Goal: Information Seeking & Learning: Learn about a topic

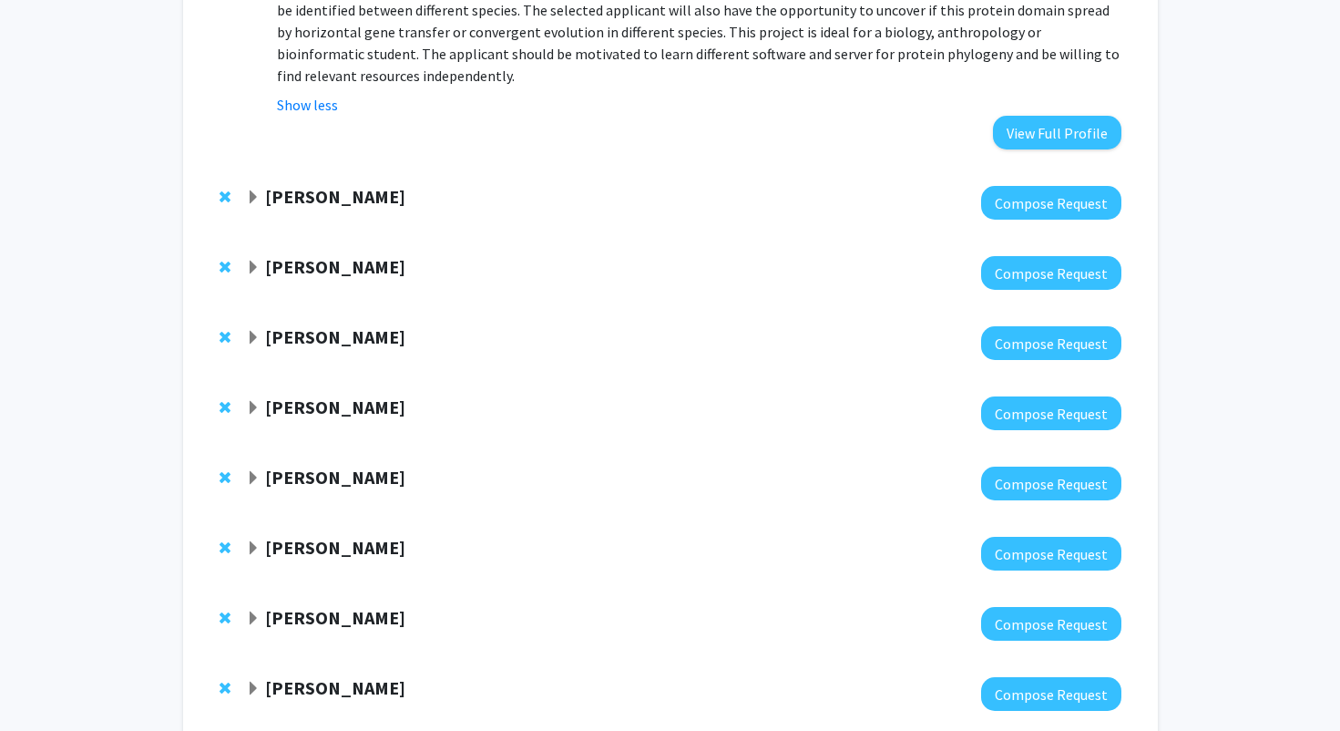
scroll to position [486, 0]
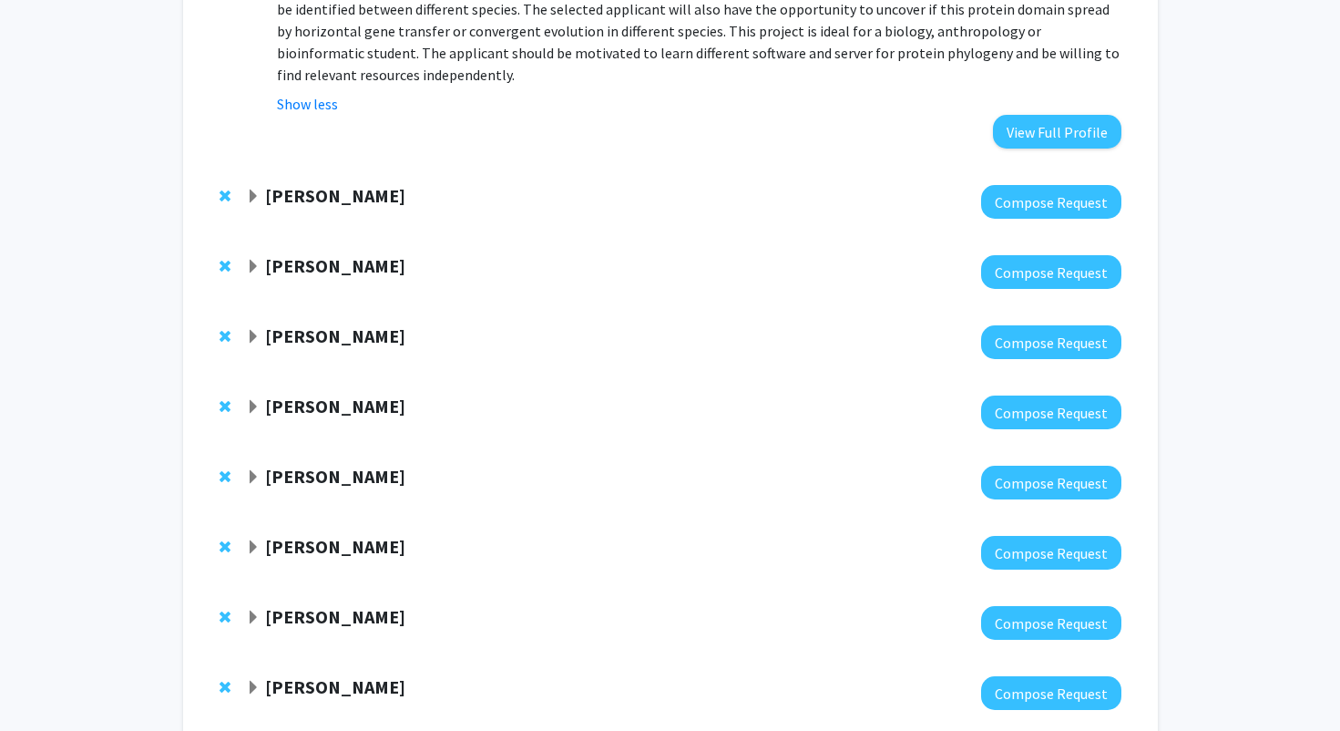
click at [405, 275] on div "[PERSON_NAME]" at bounding box center [443, 266] width 394 height 23
click at [268, 266] on strong "[PERSON_NAME]" at bounding box center [335, 265] width 140 height 23
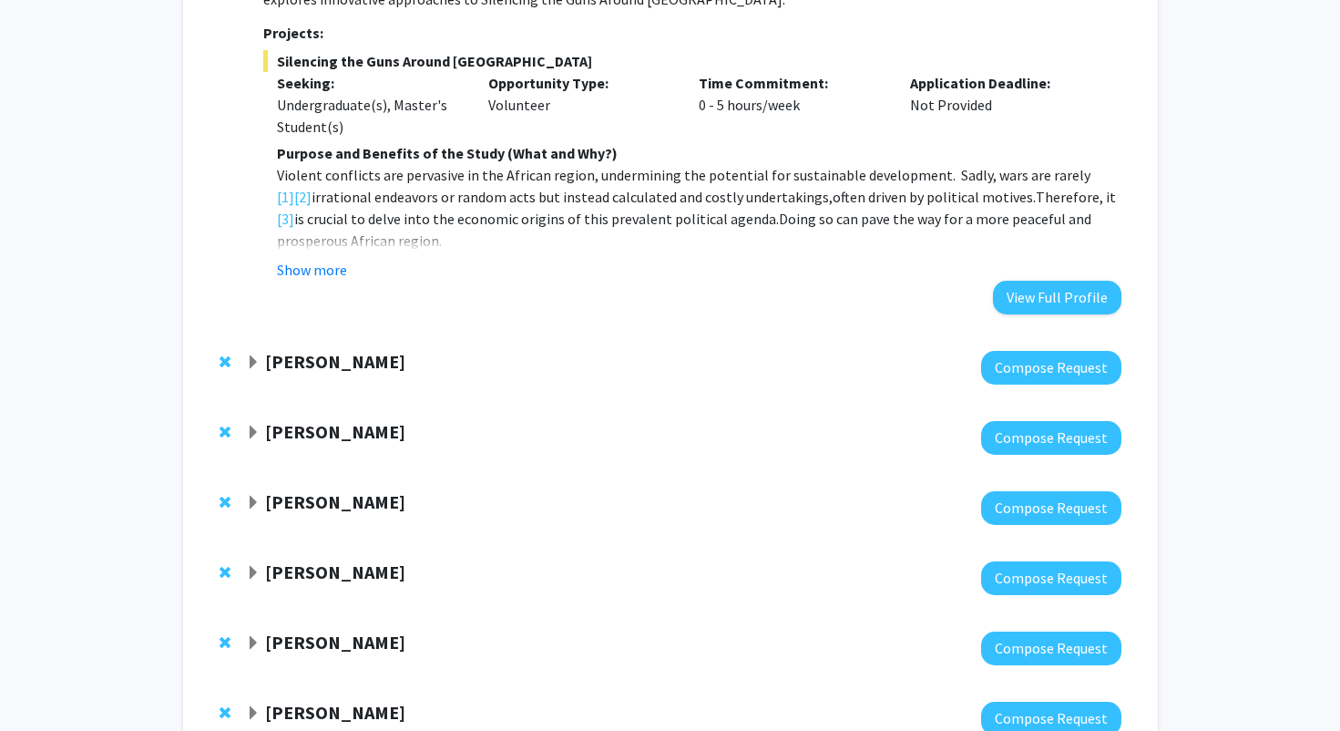
scroll to position [1084, 0]
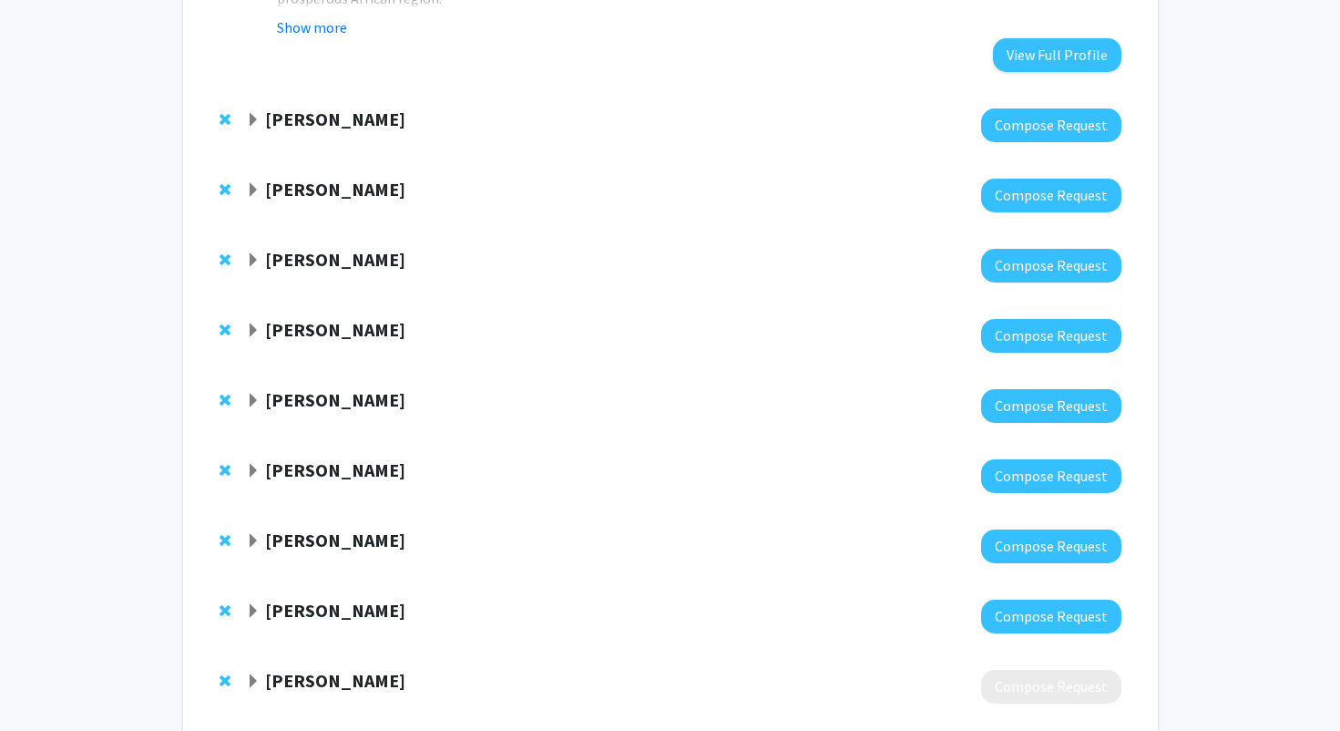
click at [256, 117] on span "Expand Khalid Salaita Bookmark" at bounding box center [253, 120] width 15 height 15
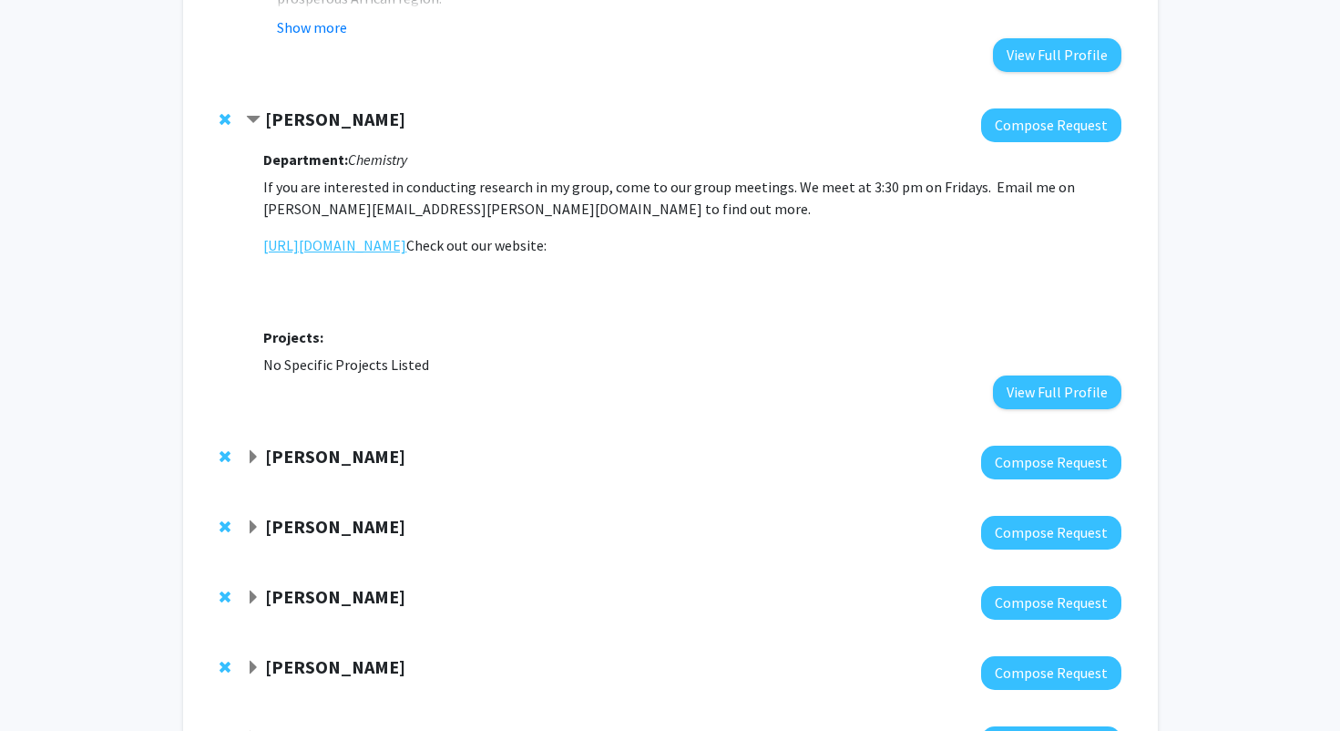
click at [333, 248] on link "[URL][DOMAIN_NAME]" at bounding box center [334, 245] width 143 height 22
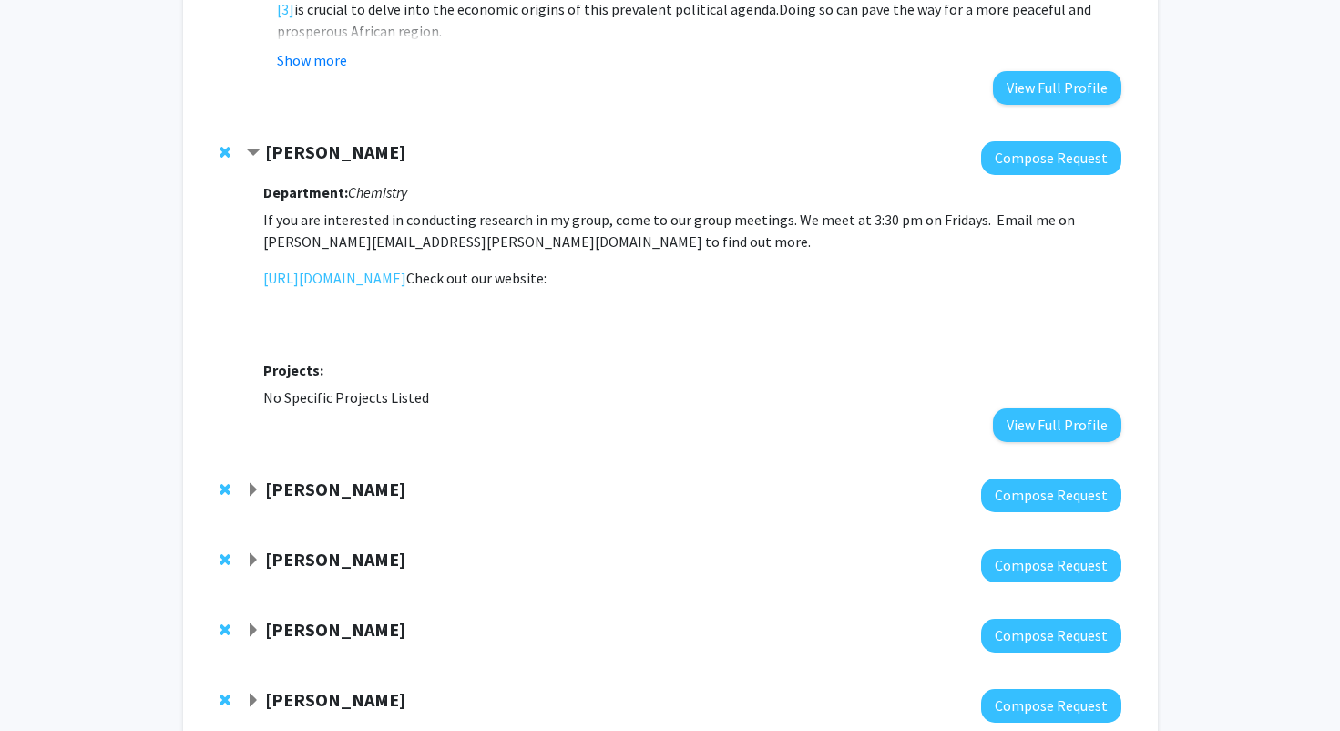
scroll to position [1052, 0]
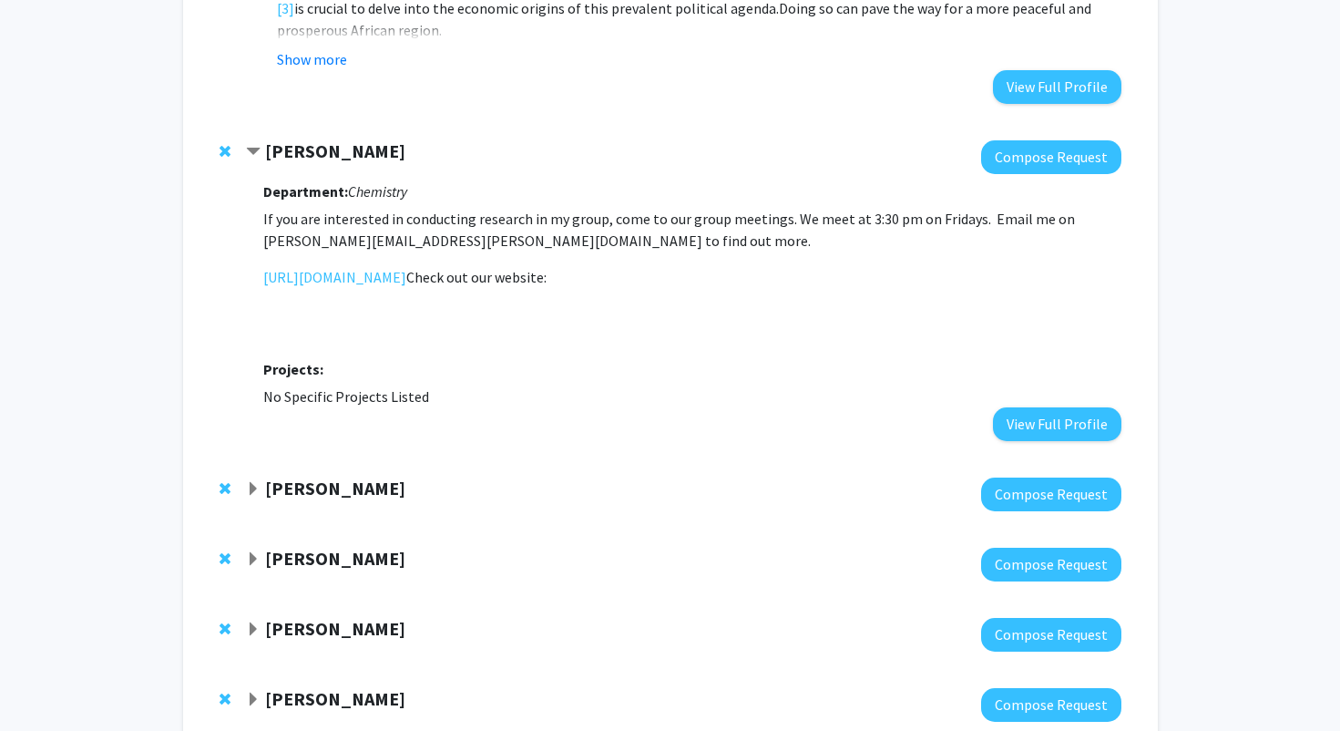
click at [655, 370] on h3 "Projects:" at bounding box center [691, 369] width 857 height 17
click at [590, 510] on div at bounding box center [683, 494] width 875 height 34
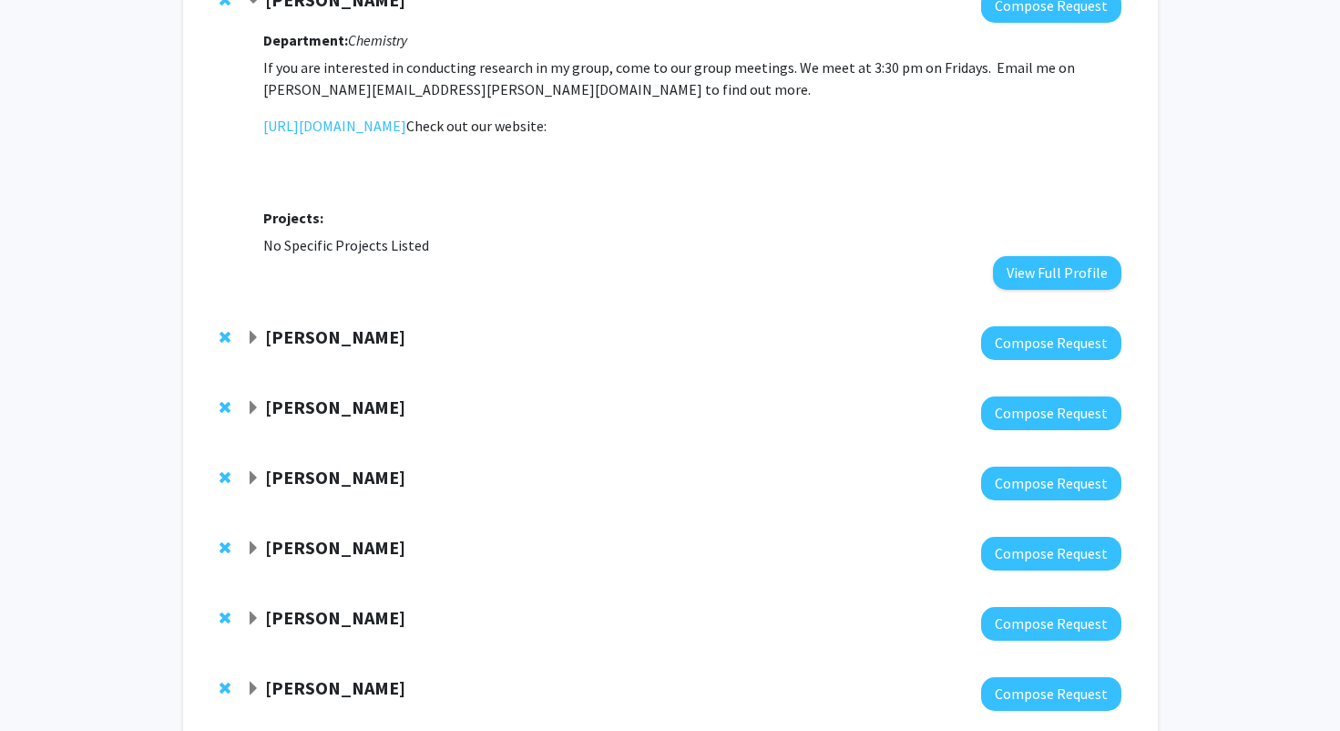
scroll to position [1244, 0]
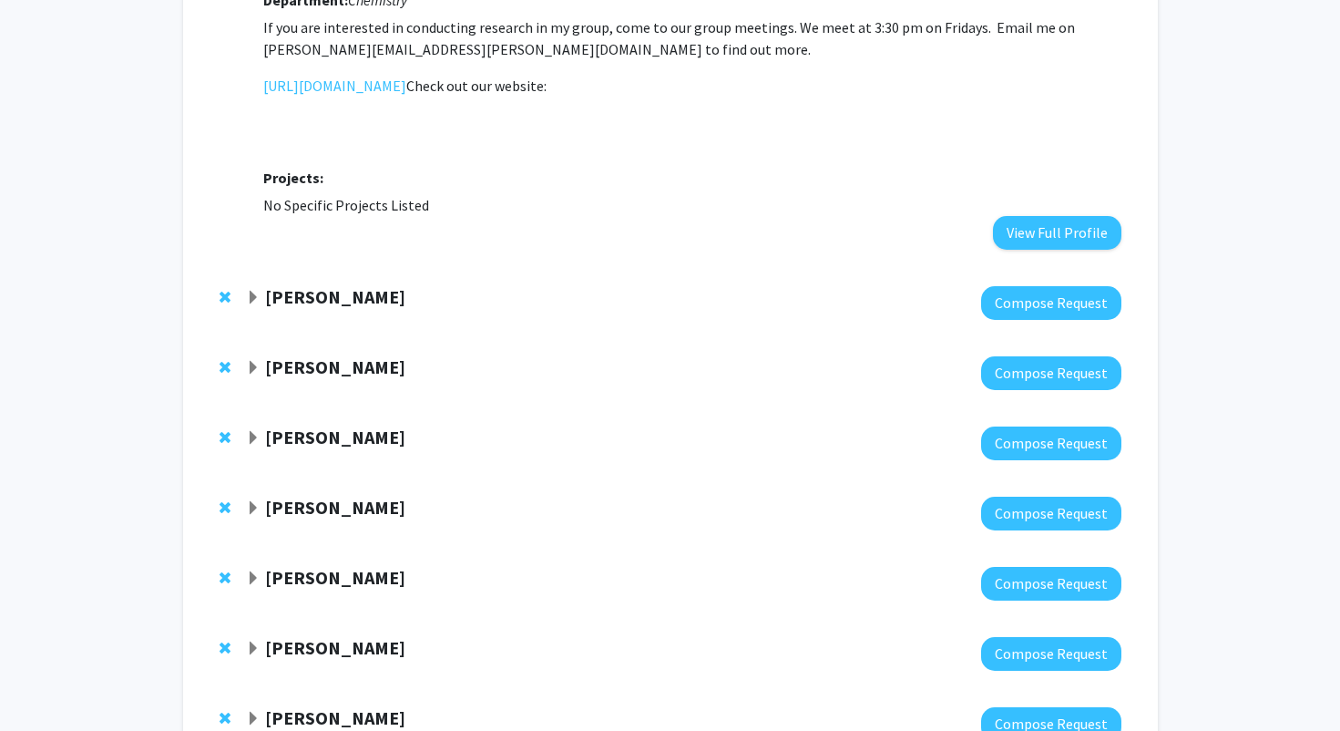
click at [276, 300] on strong "[PERSON_NAME]" at bounding box center [335, 296] width 140 height 23
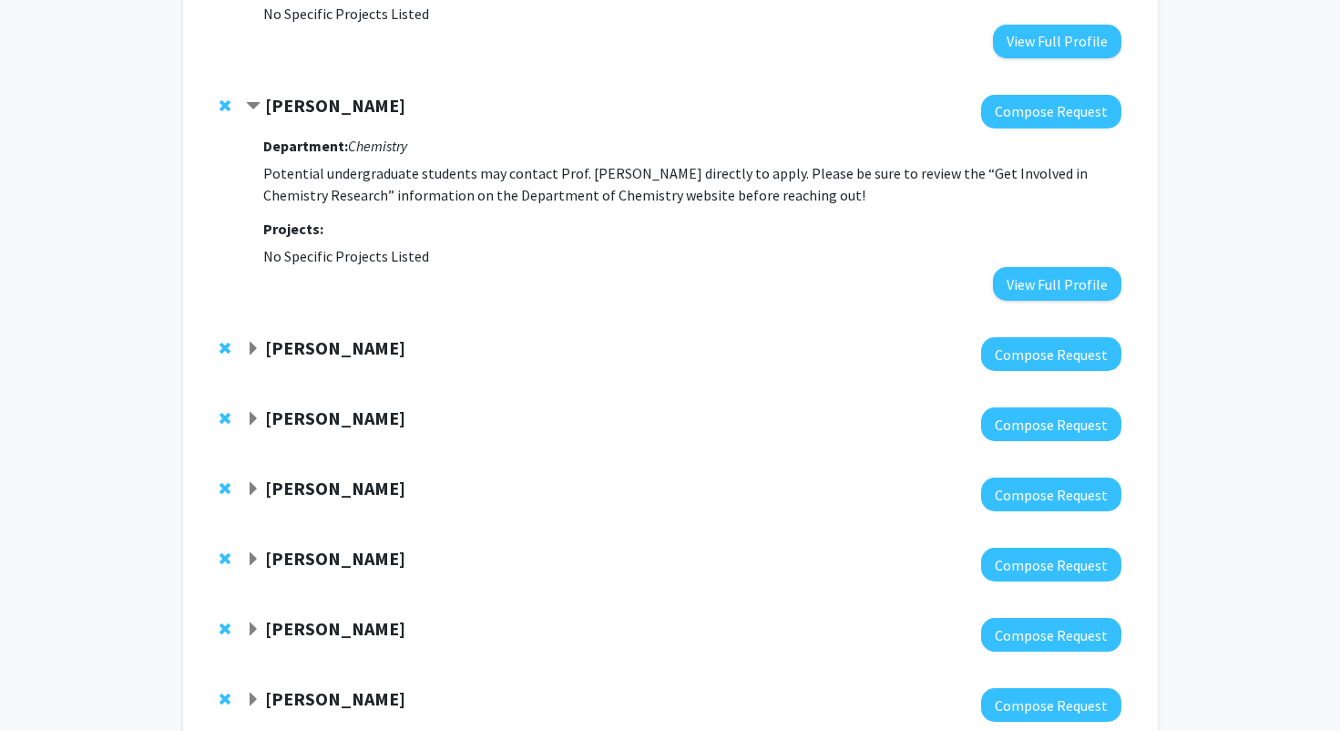
scroll to position [1439, 0]
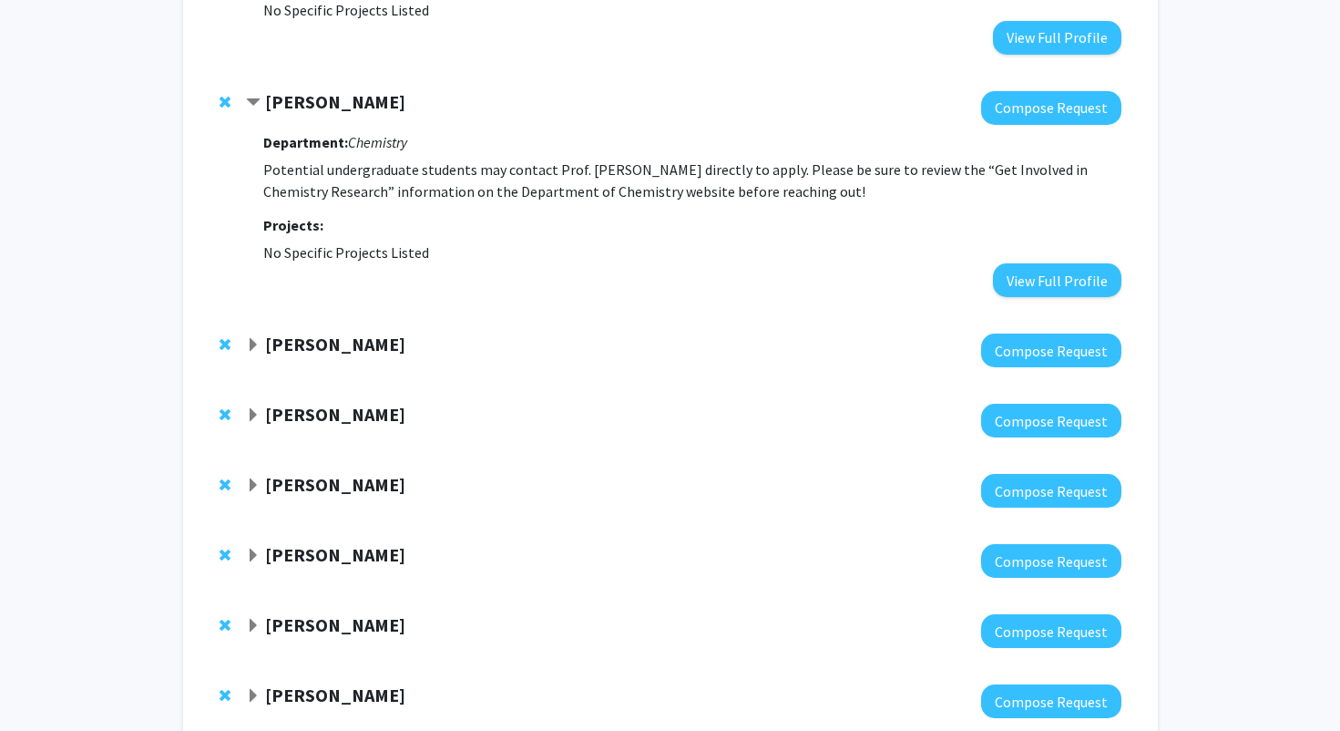
click at [299, 344] on strong "[PERSON_NAME]" at bounding box center [335, 344] width 140 height 23
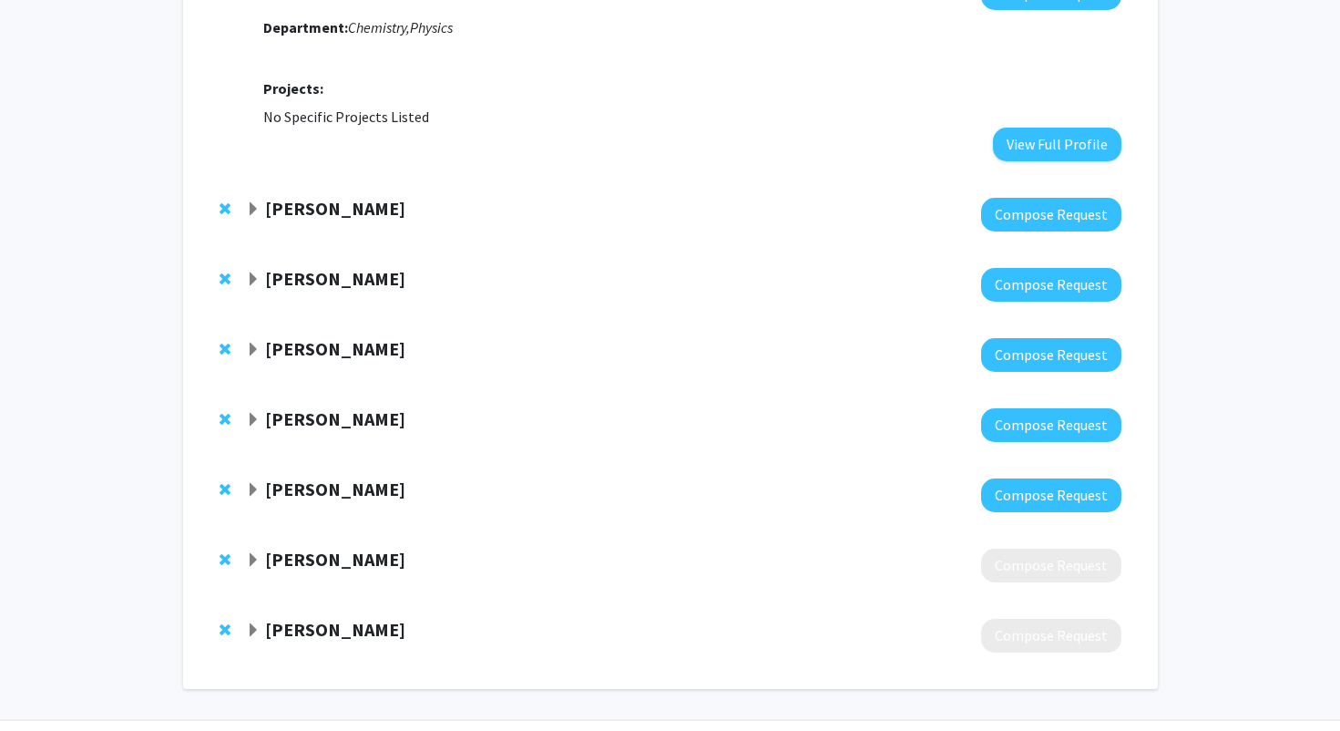
scroll to position [1827, 0]
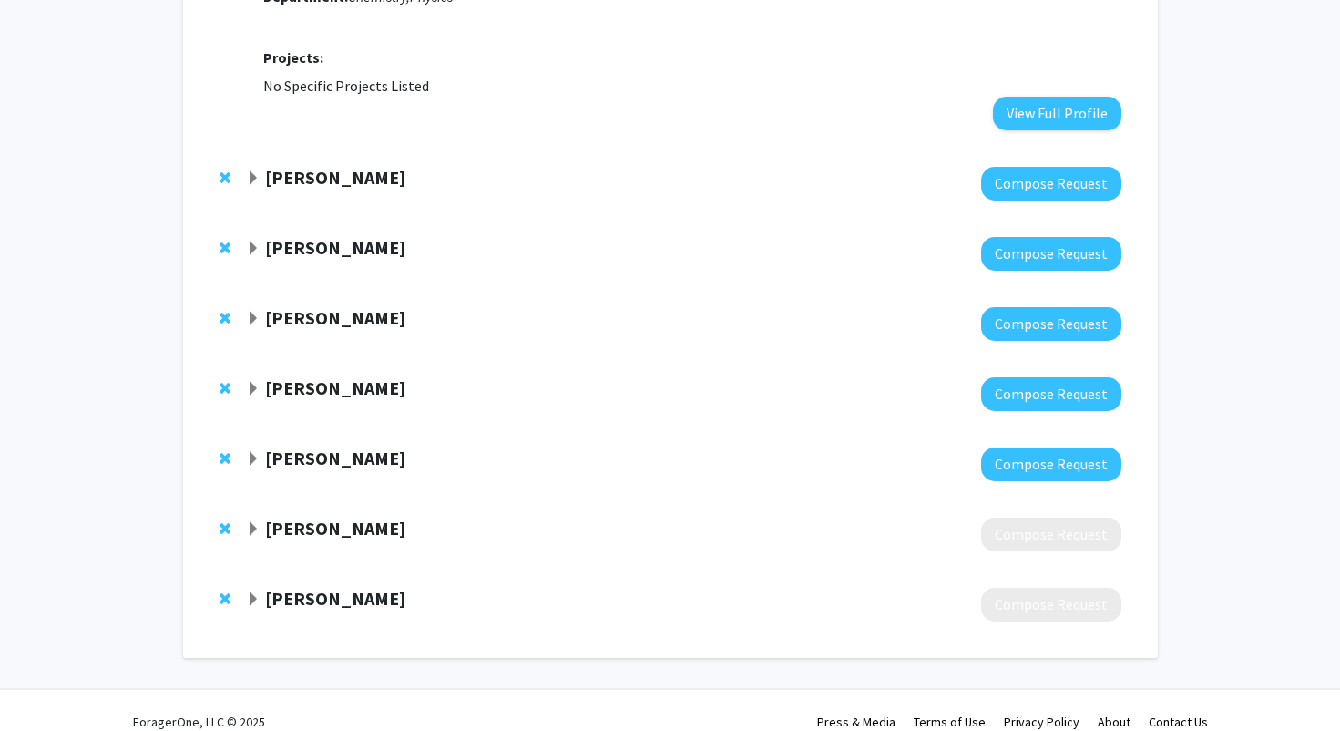
click at [336, 251] on strong "[PERSON_NAME]" at bounding box center [335, 247] width 140 height 23
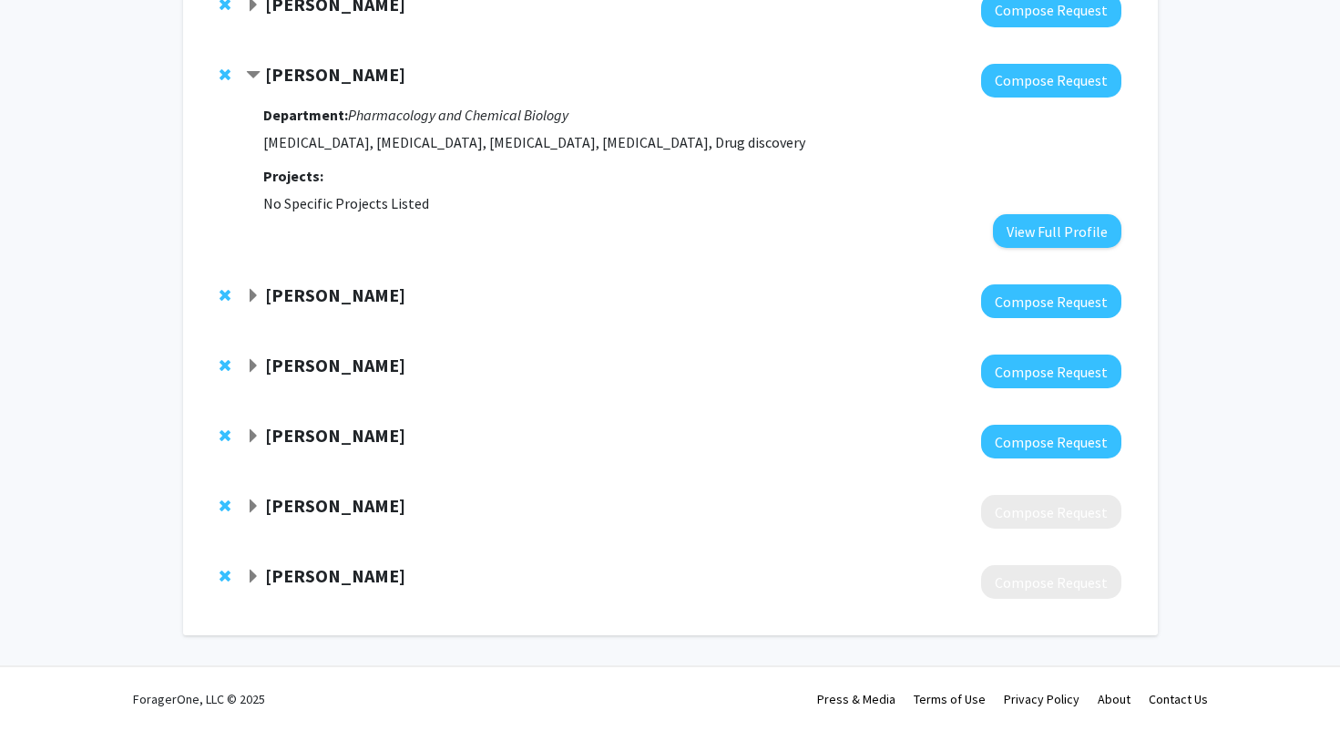
scroll to position [2000, 0]
click at [346, 296] on strong "[PERSON_NAME]" at bounding box center [335, 294] width 140 height 23
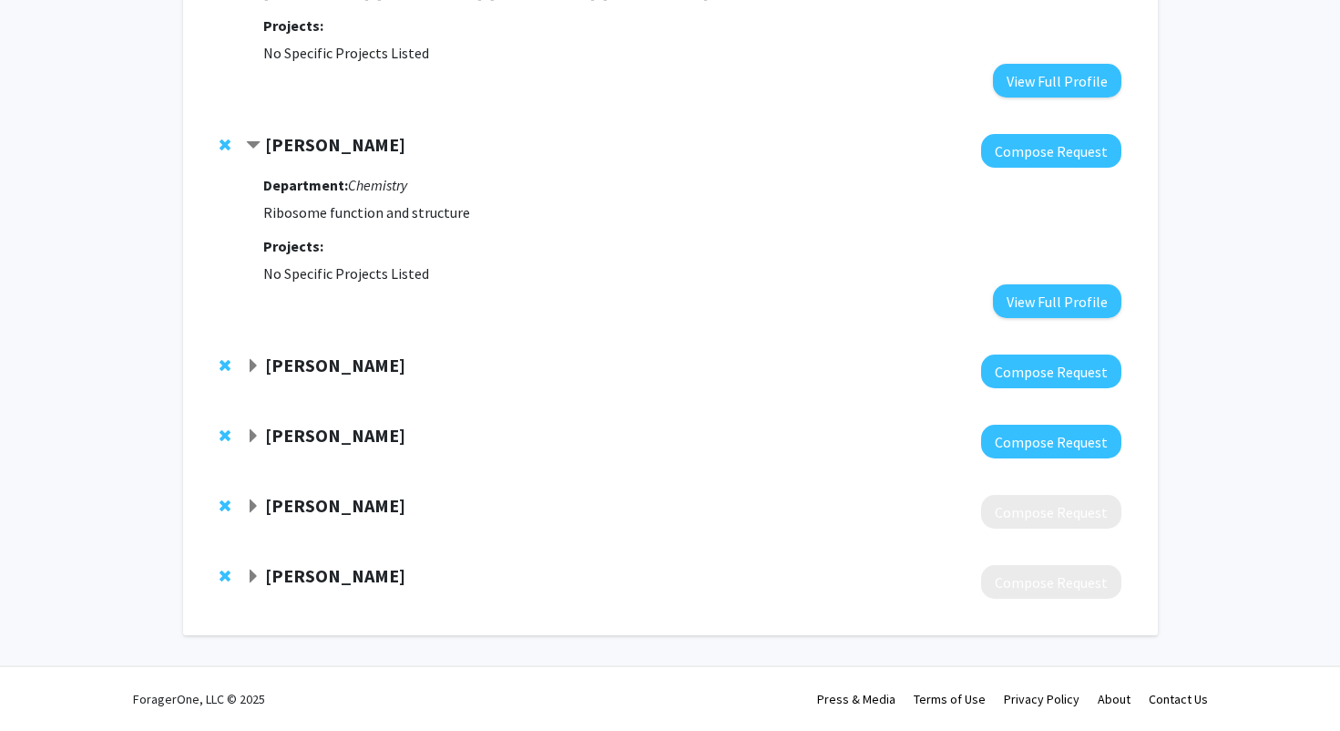
scroll to position [2150, 0]
click at [251, 367] on span "Expand Annette Neuman Bookmark" at bounding box center [253, 366] width 15 height 15
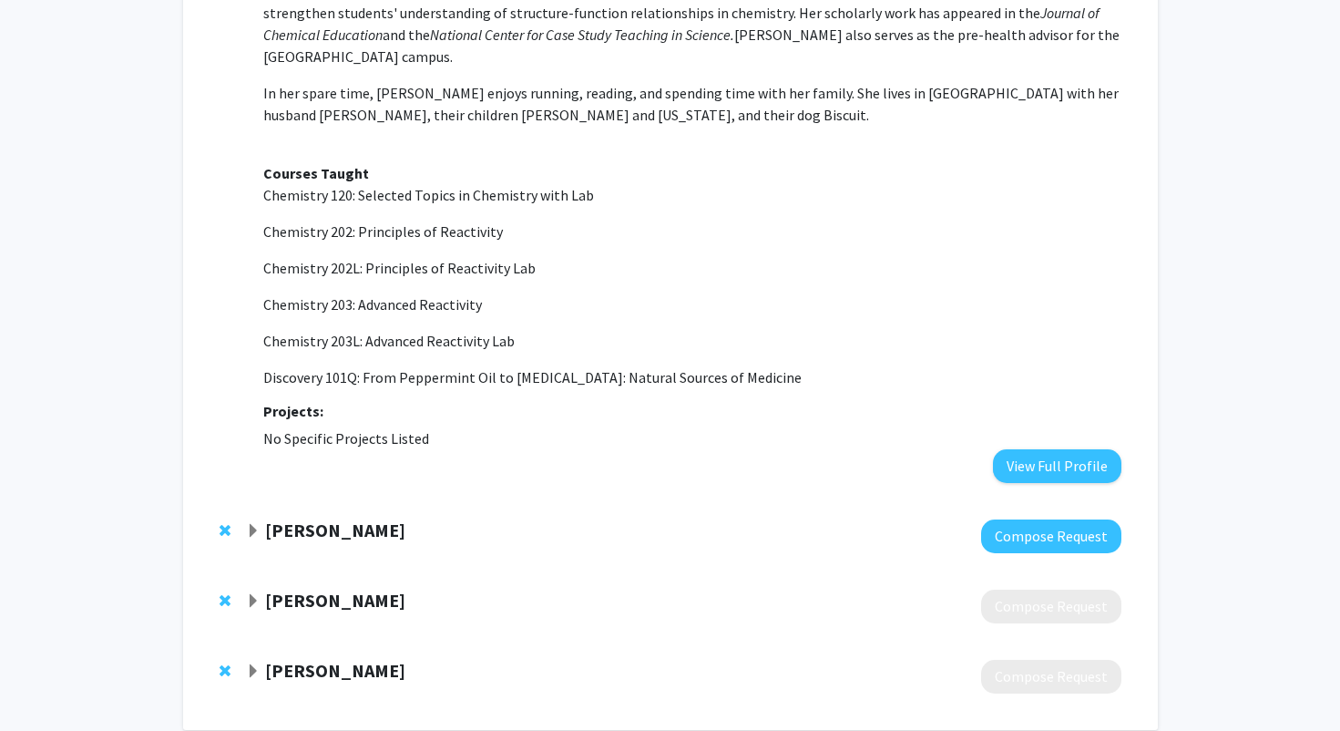
scroll to position [2790, 0]
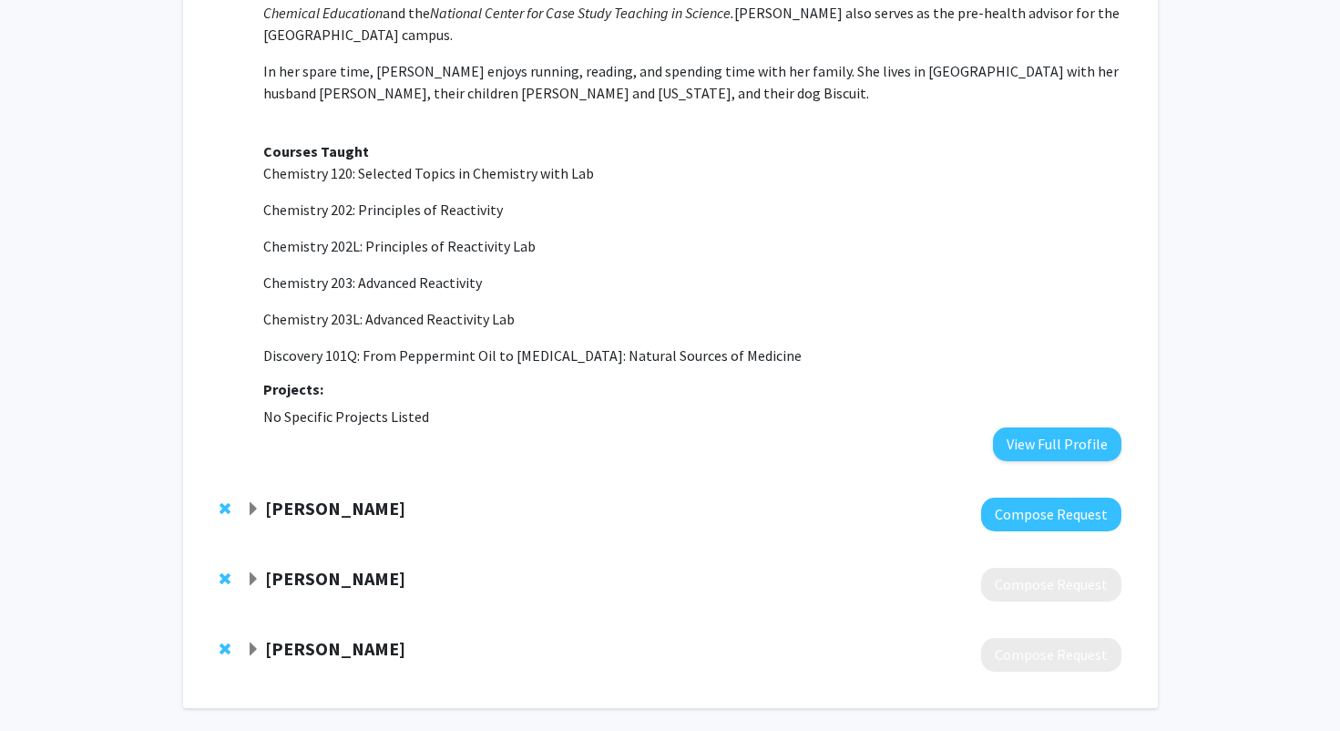
click at [290, 637] on strong "[PERSON_NAME]" at bounding box center [335, 648] width 140 height 23
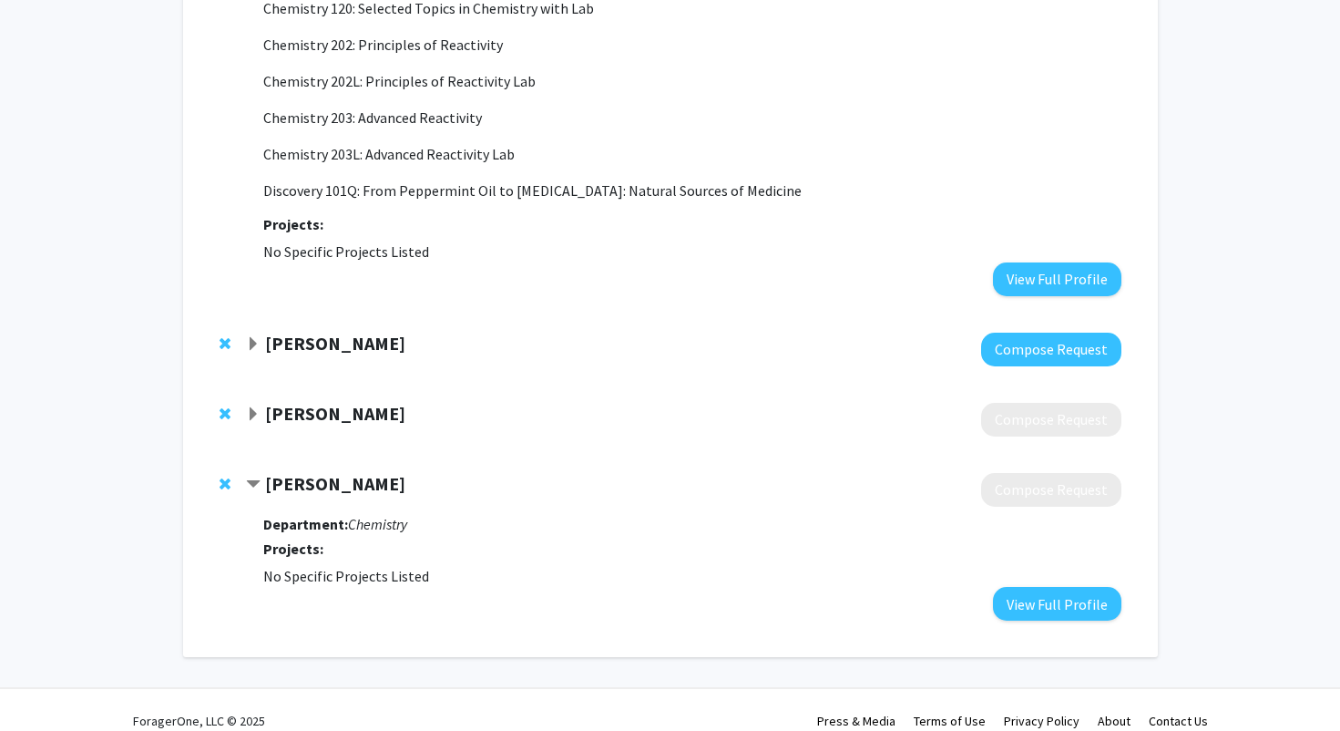
scroll to position [2954, 0]
click at [359, 473] on strong "[PERSON_NAME]" at bounding box center [335, 484] width 140 height 23
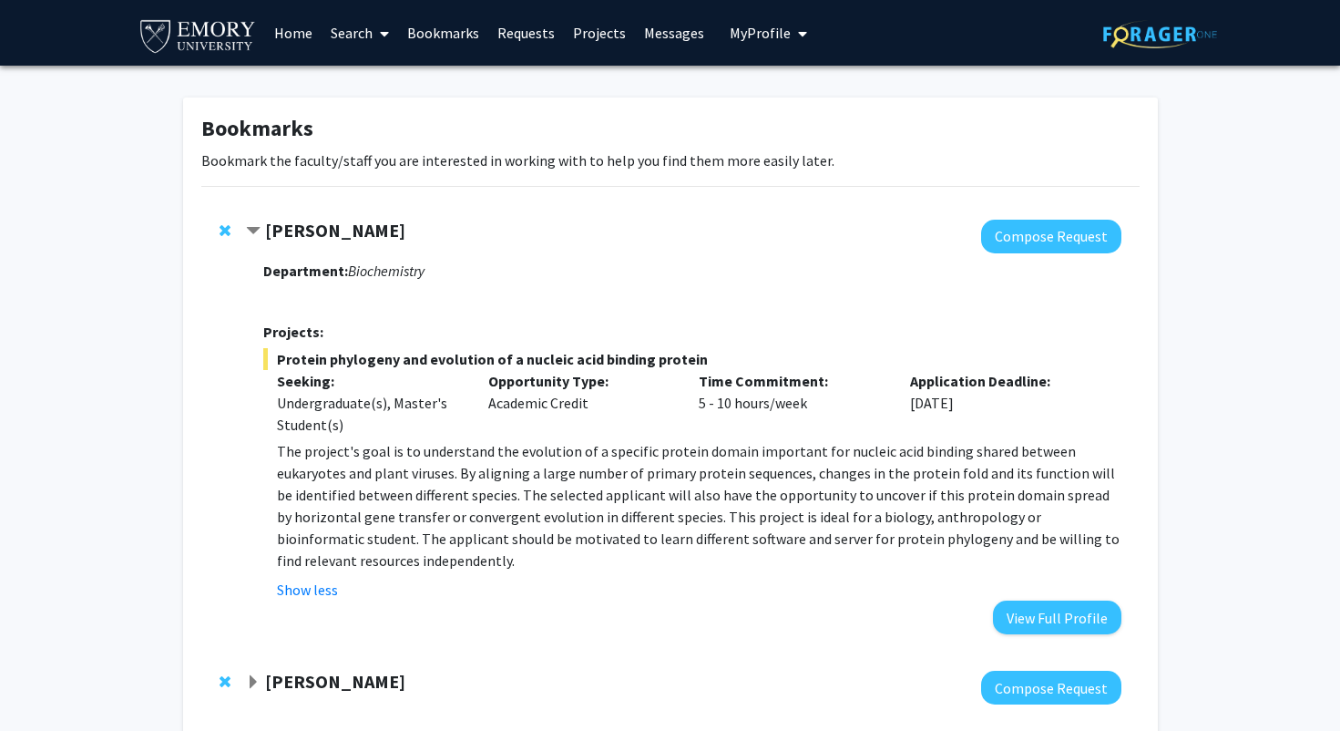
scroll to position [0, 0]
click at [287, 45] on link "Home" at bounding box center [293, 33] width 56 height 64
click at [297, 29] on link "Home" at bounding box center [293, 33] width 56 height 64
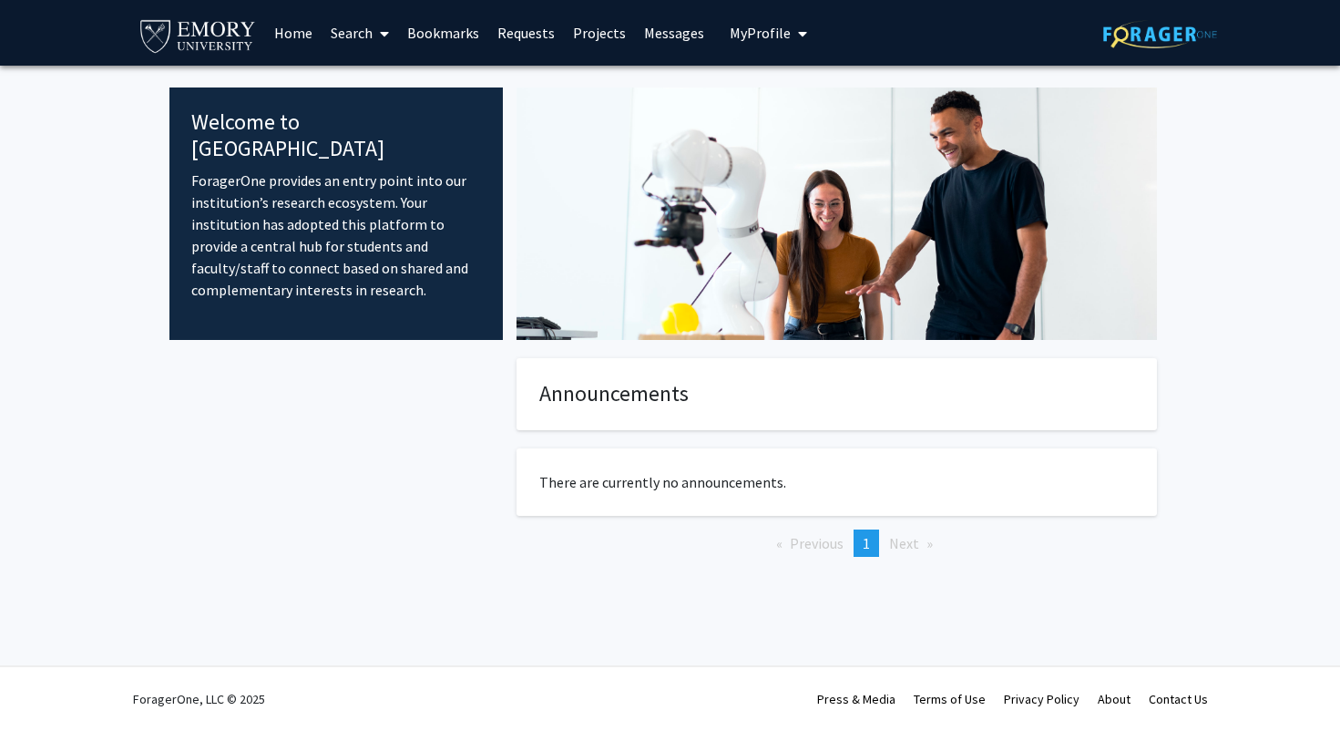
click at [354, 41] on link "Search" at bounding box center [360, 33] width 77 height 64
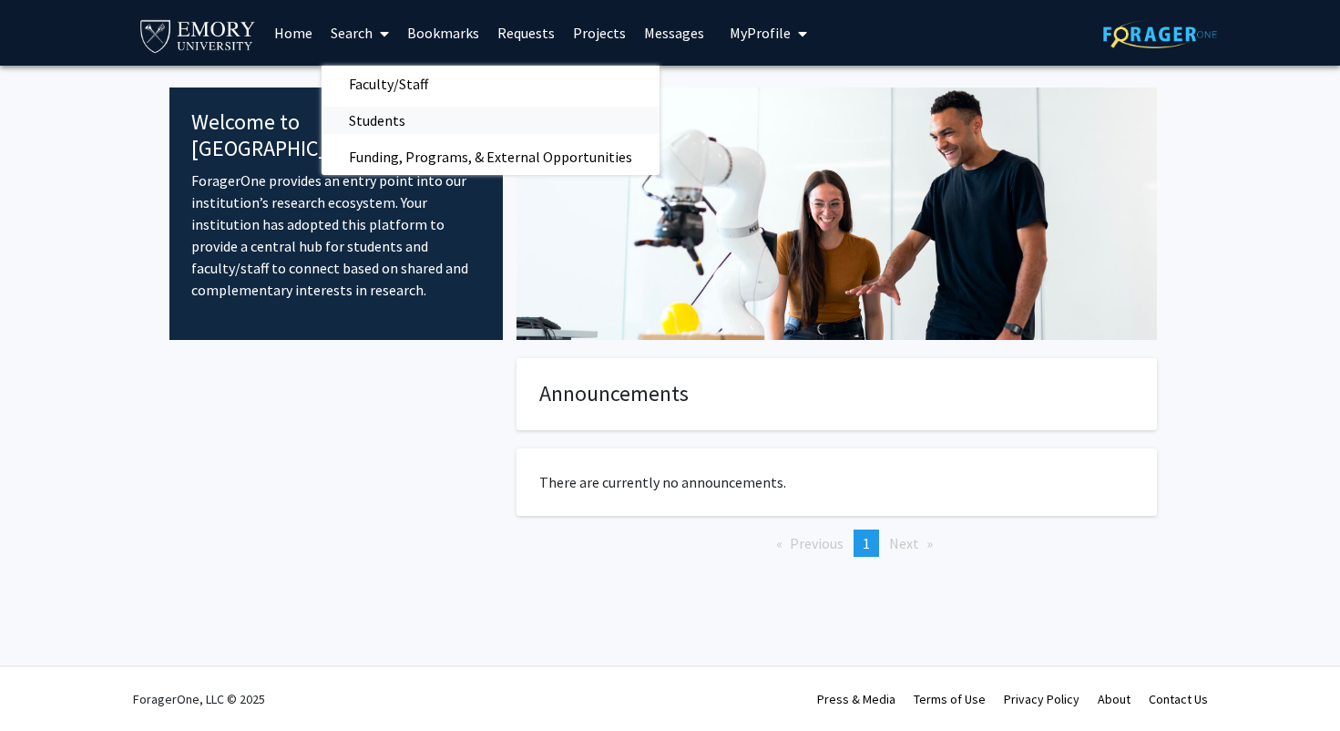
click at [371, 113] on span "Students" at bounding box center [377, 120] width 111 height 36
